Goal: Information Seeking & Learning: Learn about a topic

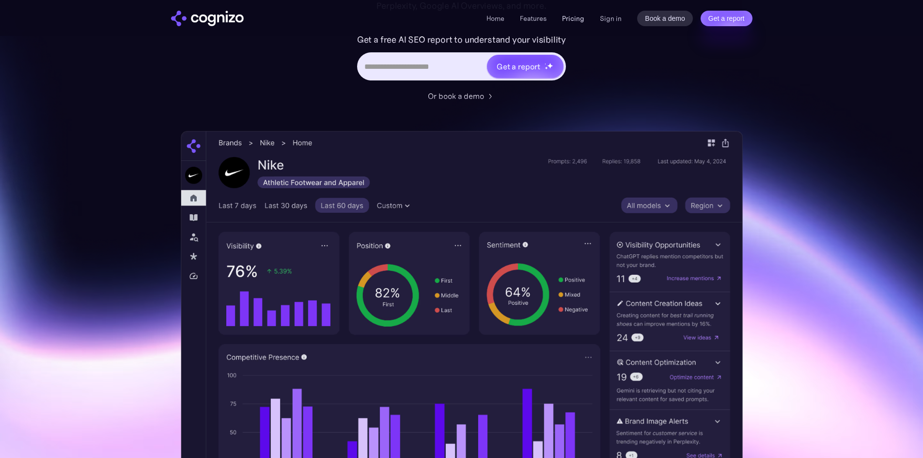
click at [570, 22] on link "Pricing" at bounding box center [573, 18] width 22 height 9
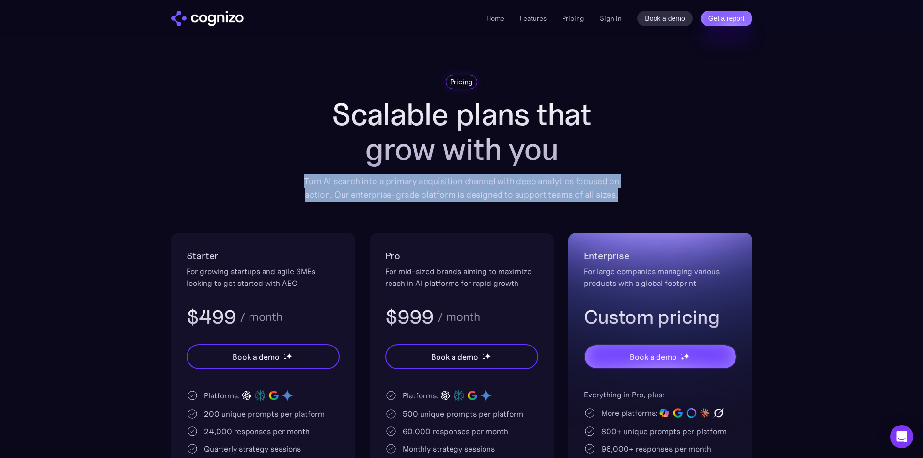
drag, startPoint x: 303, startPoint y: 178, endPoint x: 663, endPoint y: 192, distance: 360.6
click at [663, 192] on div "Pricing Scalable plans that grow with you Turn AI search into a primary acquisi…" at bounding box center [461, 331] width 581 height 513
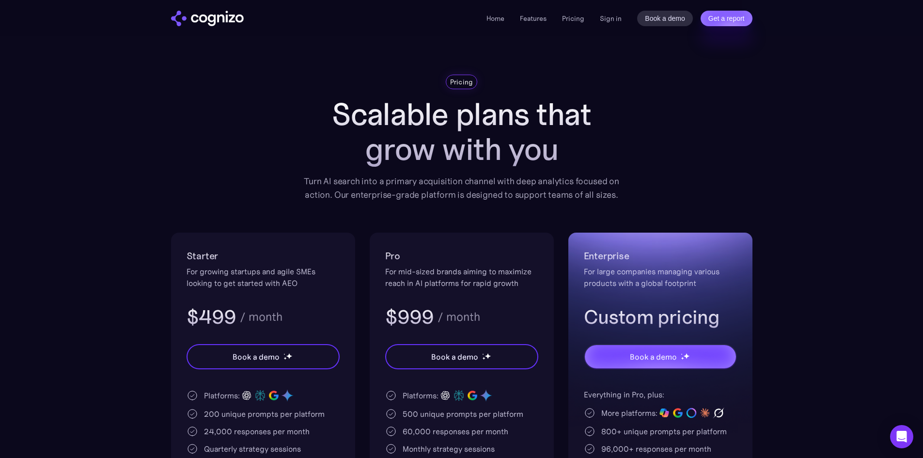
click at [372, 145] on h1 "Scalable plans that grow with you" at bounding box center [461, 132] width 329 height 70
click at [573, 17] on link "Pricing" at bounding box center [573, 18] width 22 height 9
click at [496, 21] on link "Home" at bounding box center [495, 18] width 18 height 9
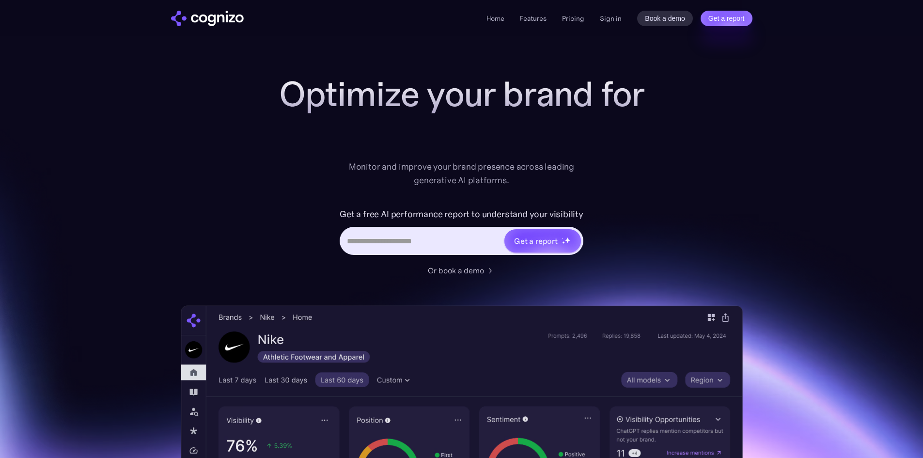
click at [530, 17] on link "Features" at bounding box center [533, 18] width 27 height 9
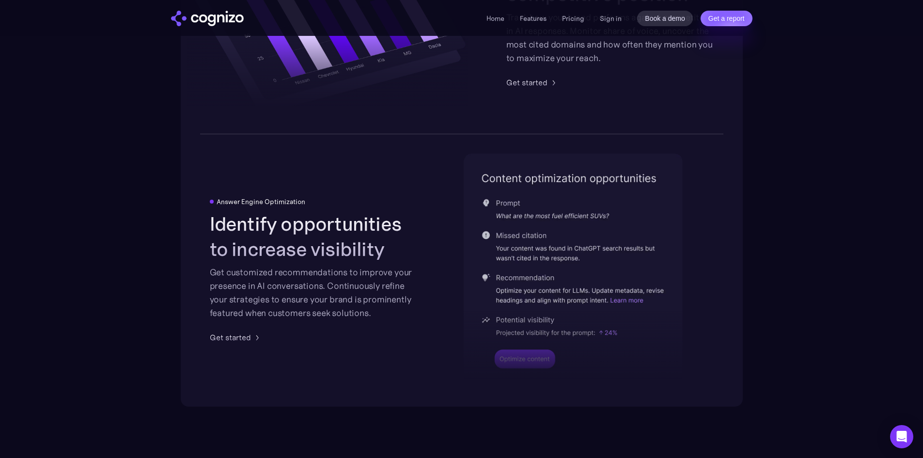
scroll to position [1751, 0]
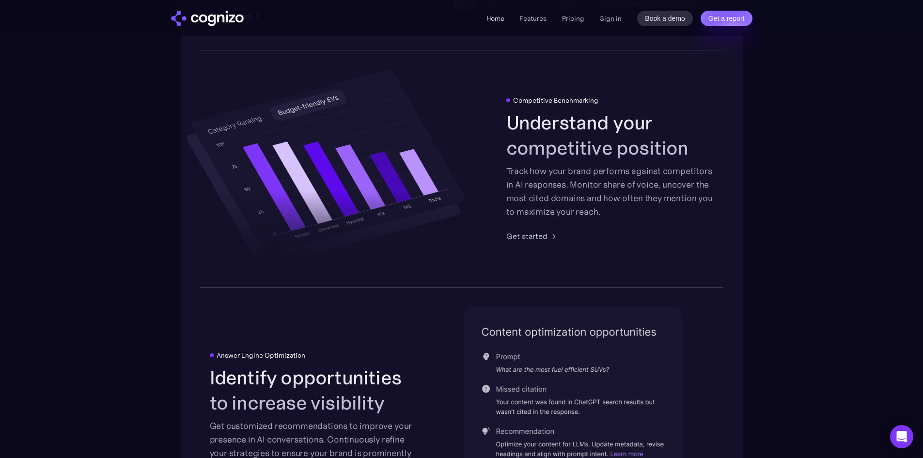
click at [499, 17] on link "Home" at bounding box center [495, 18] width 18 height 9
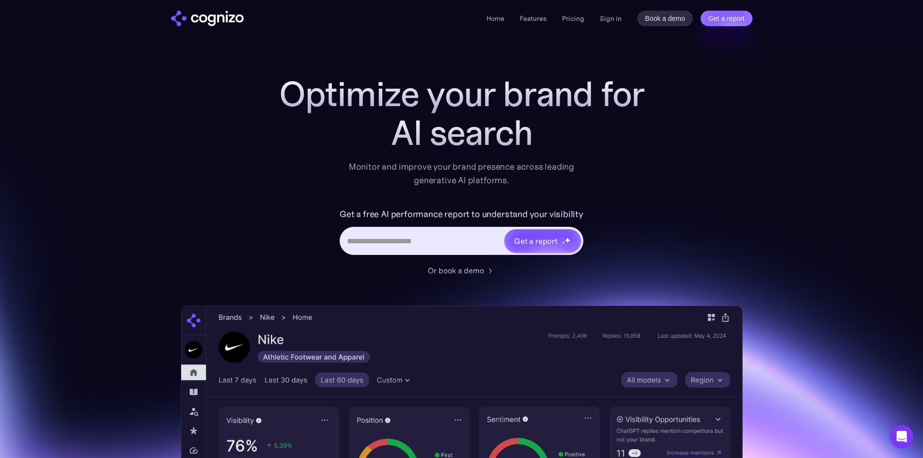
click at [359, 245] on input "Hero URL Input Form" at bounding box center [422, 240] width 162 height 18
type input "**********"
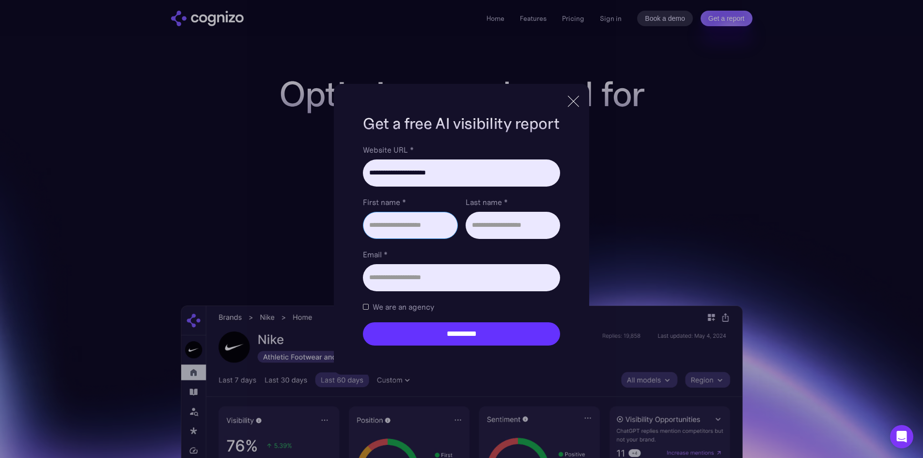
type input "**********"
